Goal: Find specific page/section: Find specific page/section

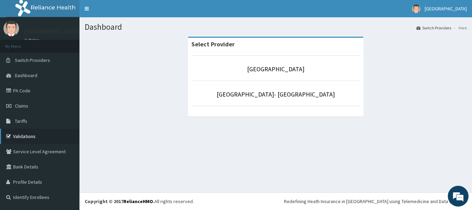
click at [20, 135] on link "Validations" at bounding box center [40, 136] width 80 height 15
click at [22, 136] on link "Validations" at bounding box center [40, 136] width 80 height 15
click at [35, 134] on link "Validations" at bounding box center [40, 136] width 80 height 15
click at [28, 92] on link "PA Code" at bounding box center [40, 90] width 80 height 15
